Goal: Navigation & Orientation: Find specific page/section

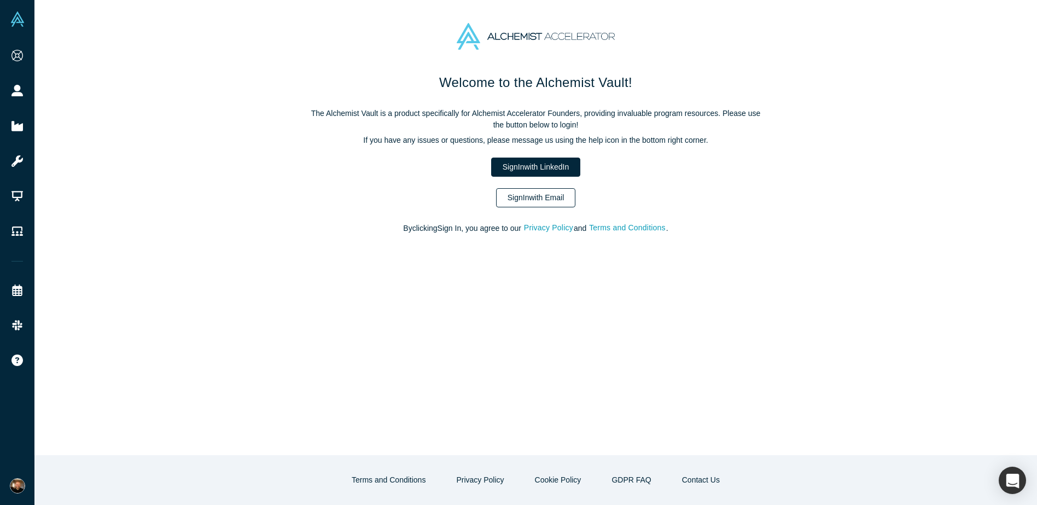
click at [552, 194] on link "Sign In with Email" at bounding box center [536, 197] width 80 height 19
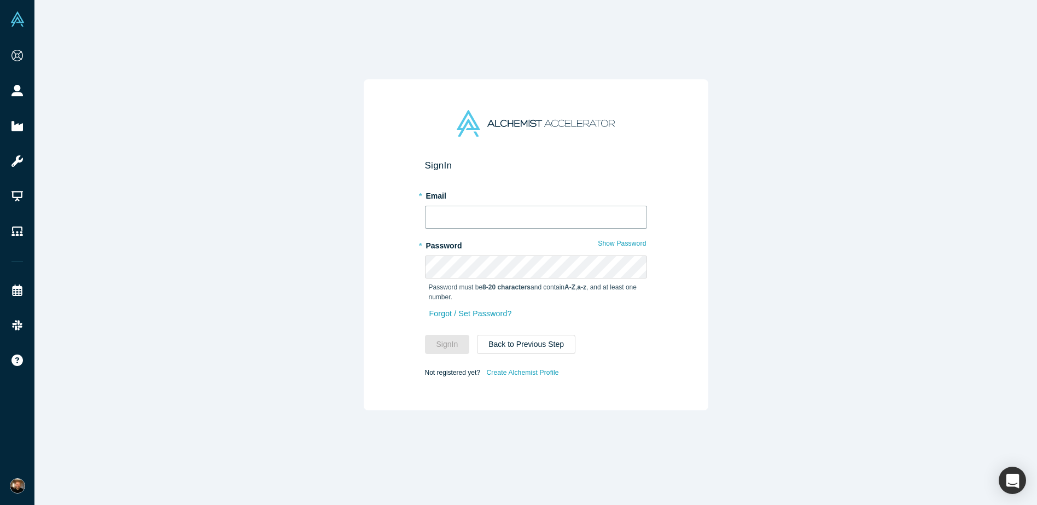
type input "[PERSON_NAME][EMAIL_ADDRESS][DOMAIN_NAME]"
click at [443, 346] on button "Sign In" at bounding box center [447, 344] width 45 height 19
